Goal: Communication & Community: Connect with others

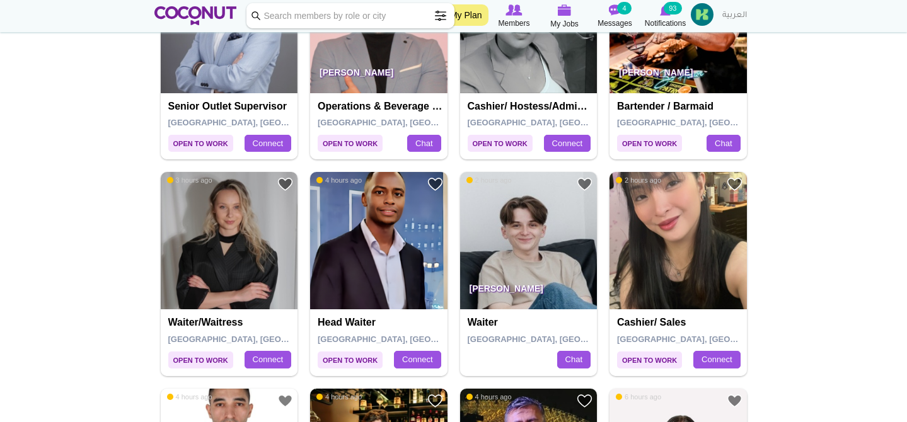
scroll to position [1046, 0]
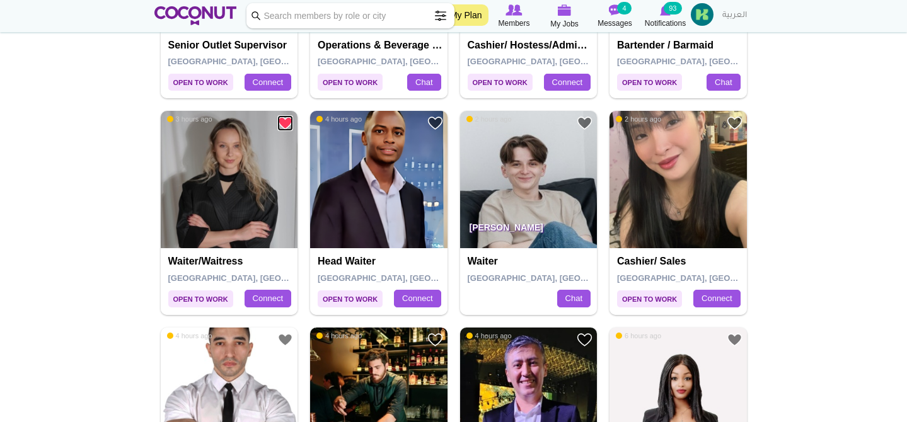
click at [285, 118] on link "Add to Favourites" at bounding box center [285, 123] width 16 height 16
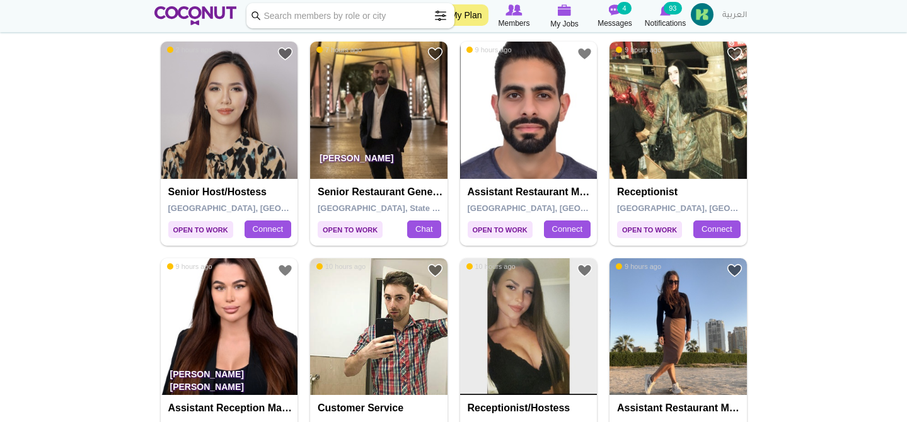
scroll to position [1598, 0]
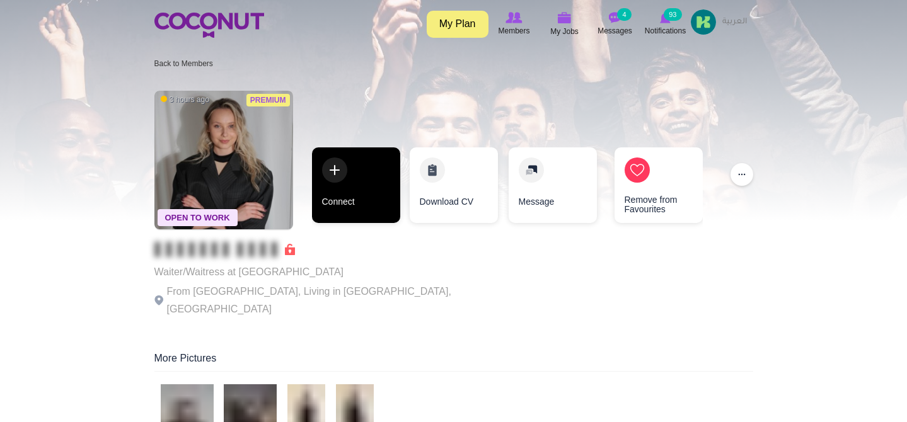
click at [336, 181] on link "Connect" at bounding box center [356, 185] width 88 height 76
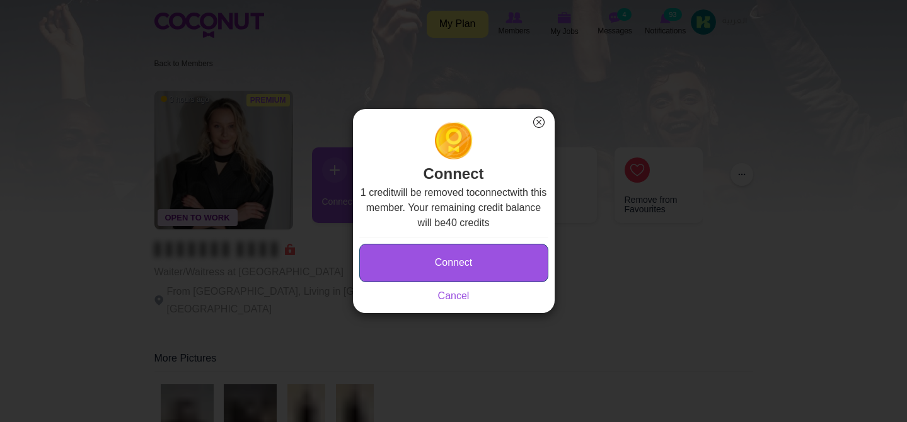
click at [490, 265] on button "Connect" at bounding box center [453, 263] width 189 height 38
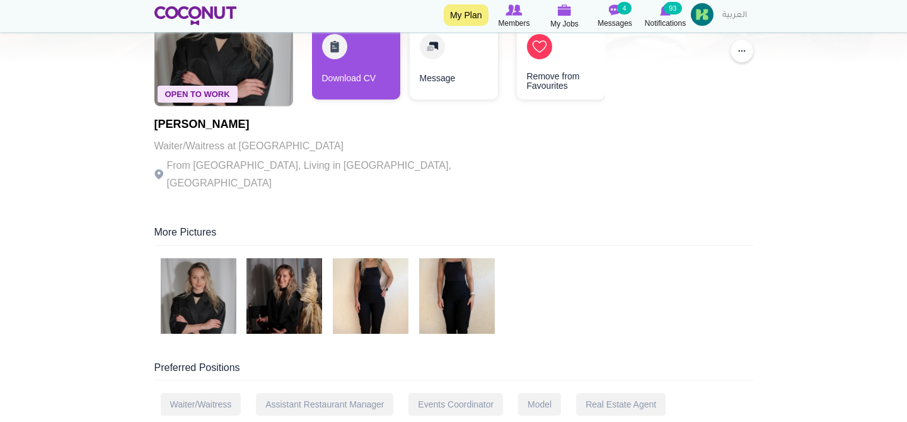
scroll to position [107, 0]
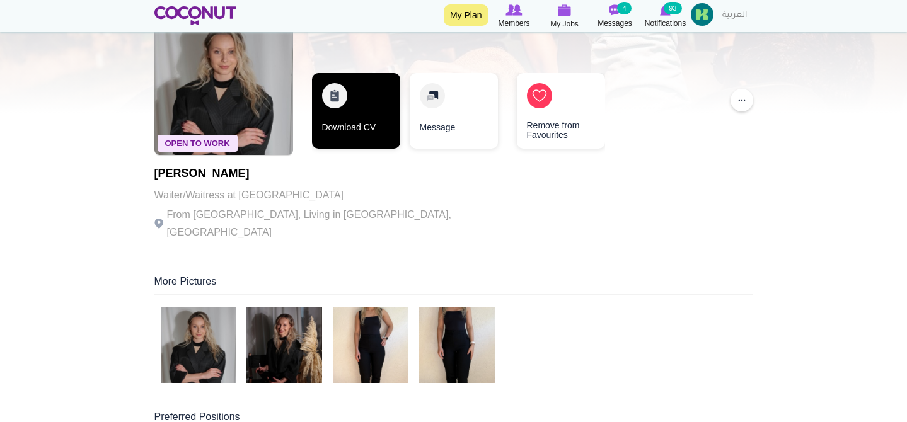
click at [362, 118] on link "Download CV" at bounding box center [356, 111] width 88 height 76
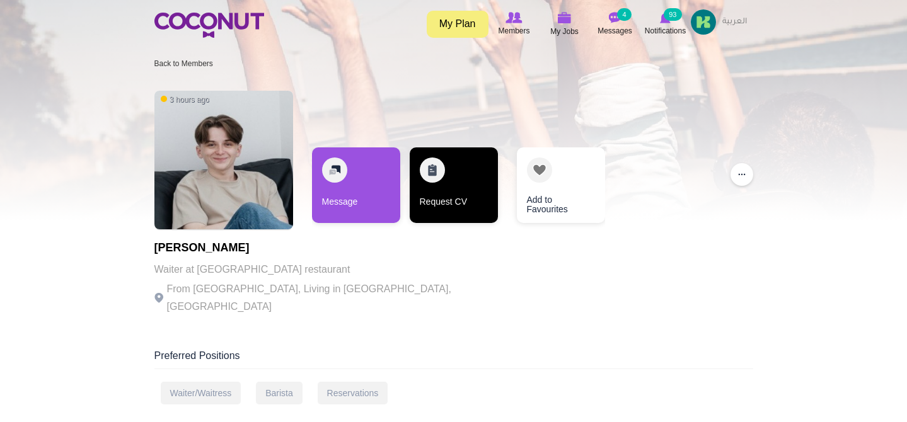
click at [461, 195] on link "Request CV" at bounding box center [454, 185] width 88 height 76
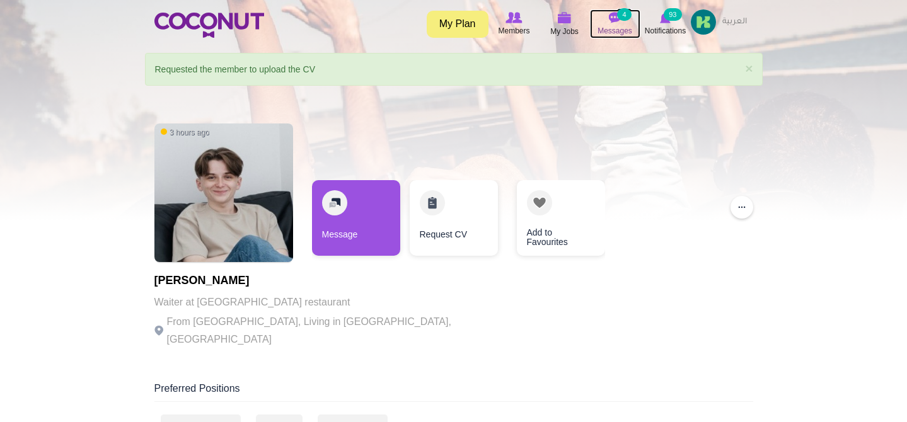
click at [619, 23] on img at bounding box center [615, 17] width 13 height 11
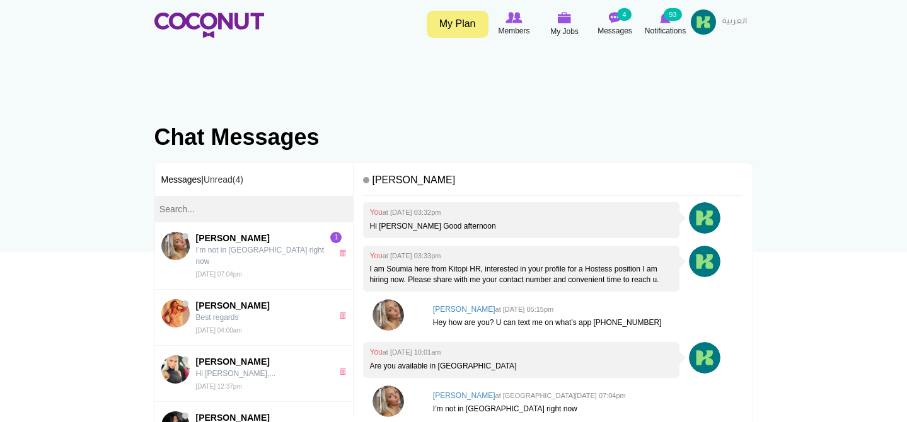
scroll to position [4, 0]
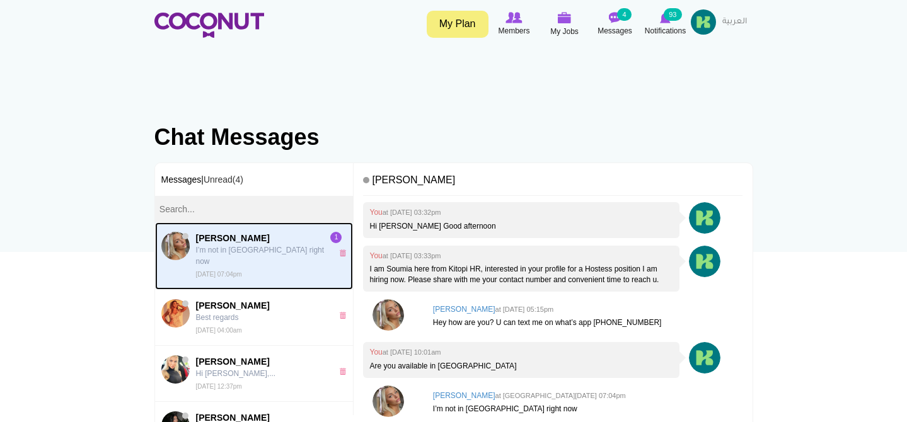
click at [258, 256] on span "Justina Judyte I’m not in uae right now Mon, Sep 29th, 2025 07:04pm" at bounding box center [261, 256] width 130 height 48
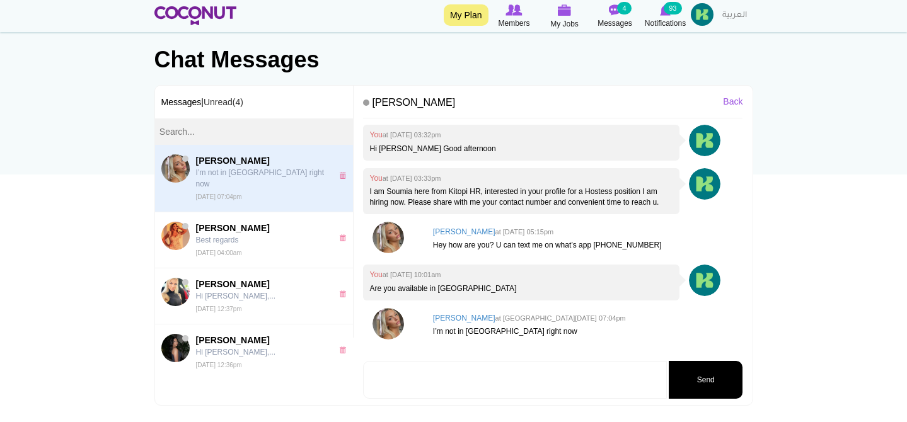
scroll to position [85, 0]
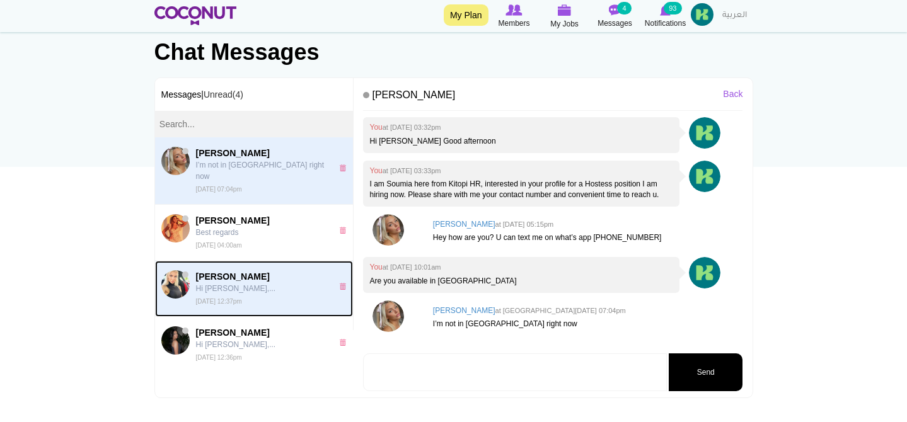
click at [227, 283] on span "Milena Mishchenko Hi Milena,... Fri, Sep 26th, 2025 12:37pm" at bounding box center [261, 288] width 130 height 37
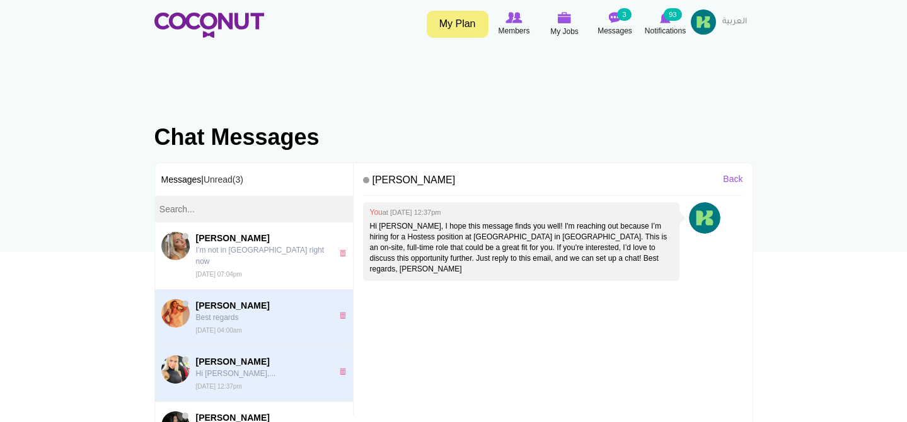
scroll to position [55, 0]
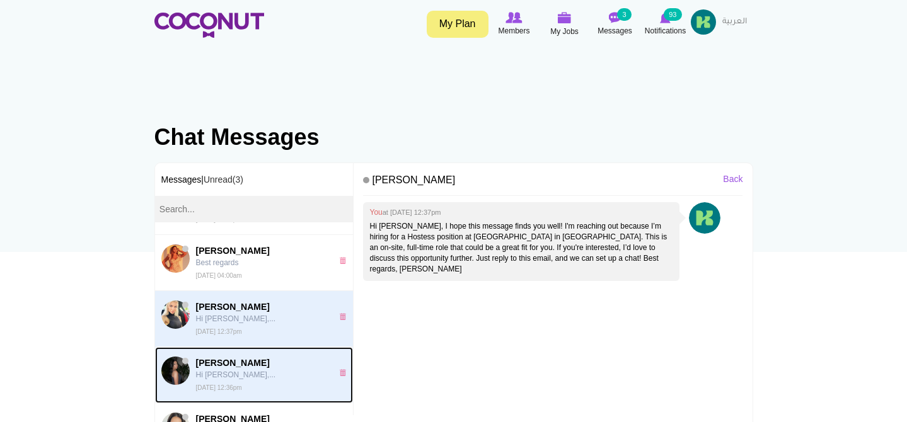
click at [232, 357] on span "Razan Almashaqi" at bounding box center [261, 363] width 130 height 13
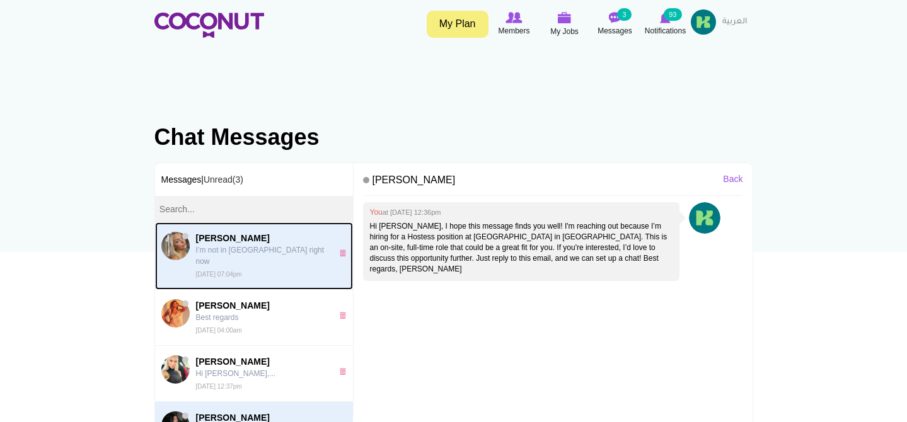
click at [248, 267] on span "Justina Judyte I’m not in uae right now Mon, Sep 29th, 2025 07:04pm" at bounding box center [261, 256] width 130 height 48
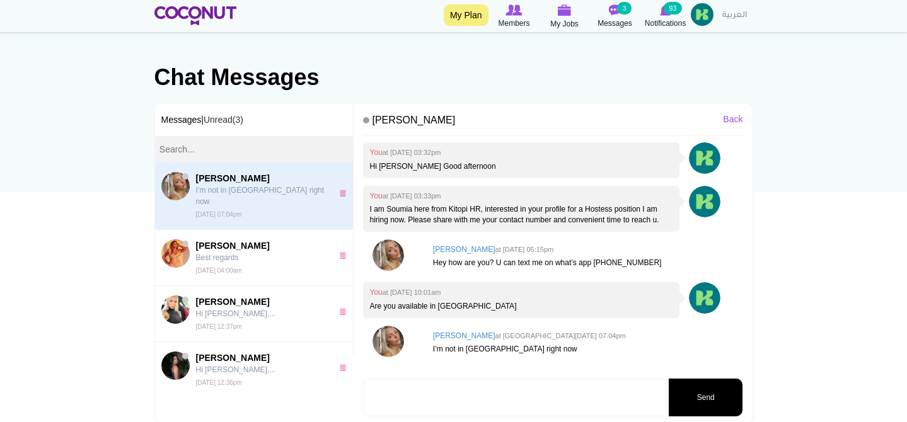
scroll to position [94, 0]
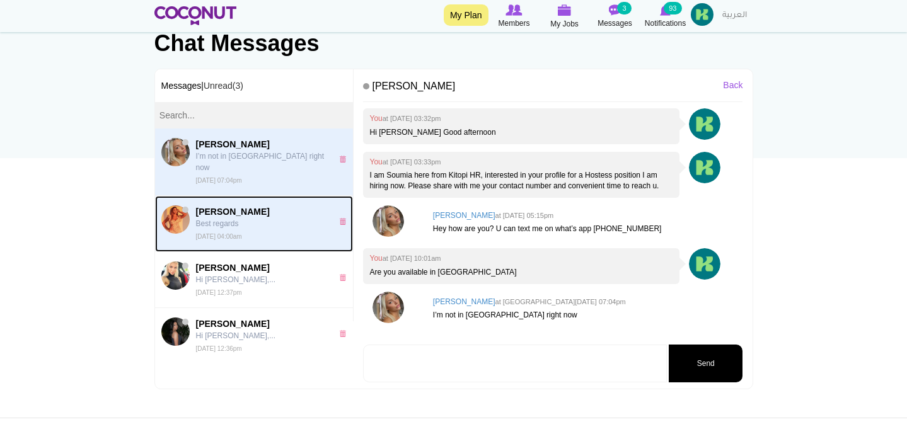
click at [207, 218] on p "Best regards" at bounding box center [261, 223] width 130 height 11
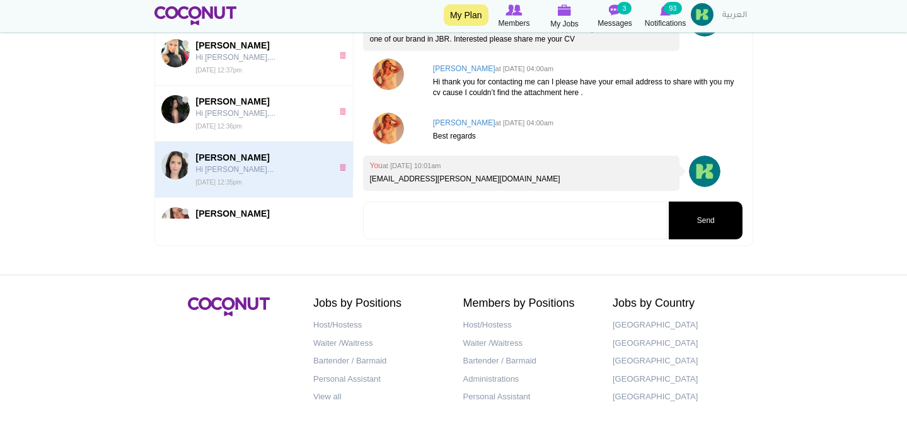
scroll to position [80, 0]
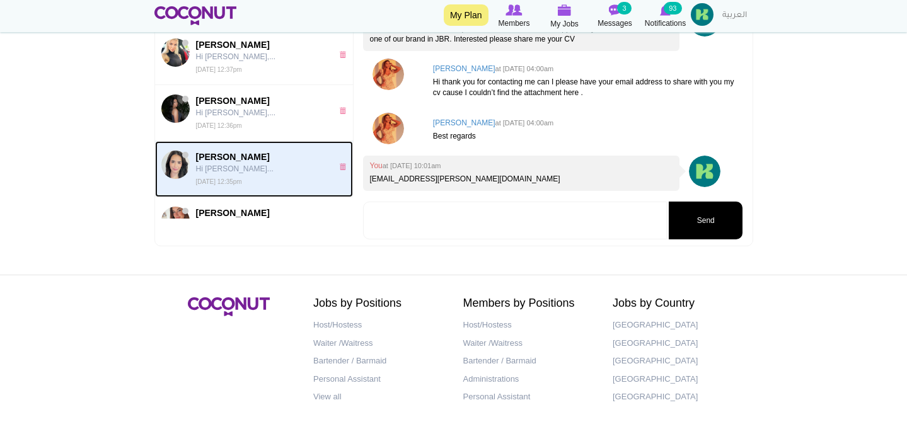
click at [256, 176] on link "Lorrani Julio Hi Lorrani... Fri, Sep 26th, 2025 12:35pm 0" at bounding box center [254, 169] width 198 height 56
